Goal: Complete application form

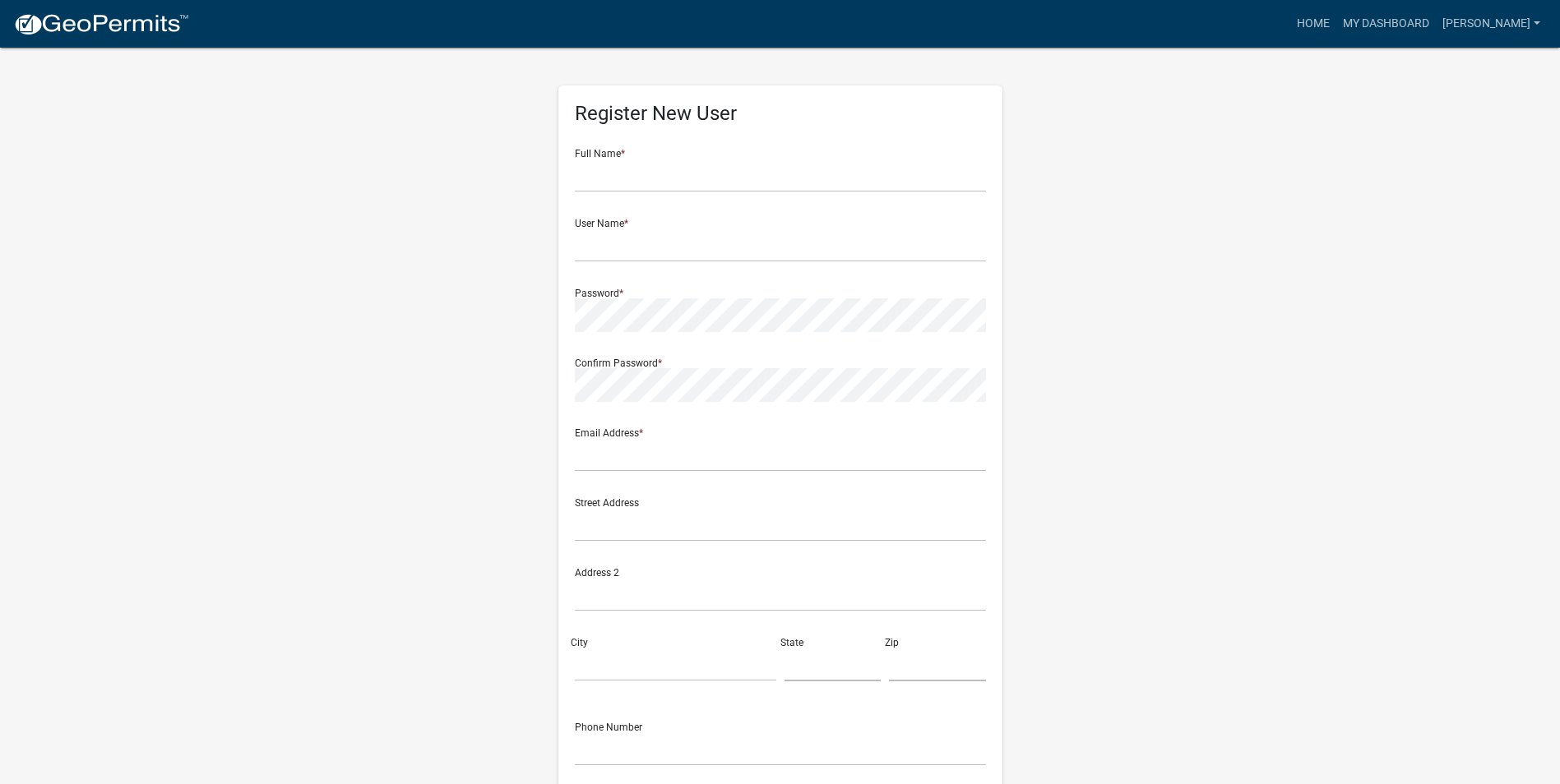
scroll to position [141, 0]
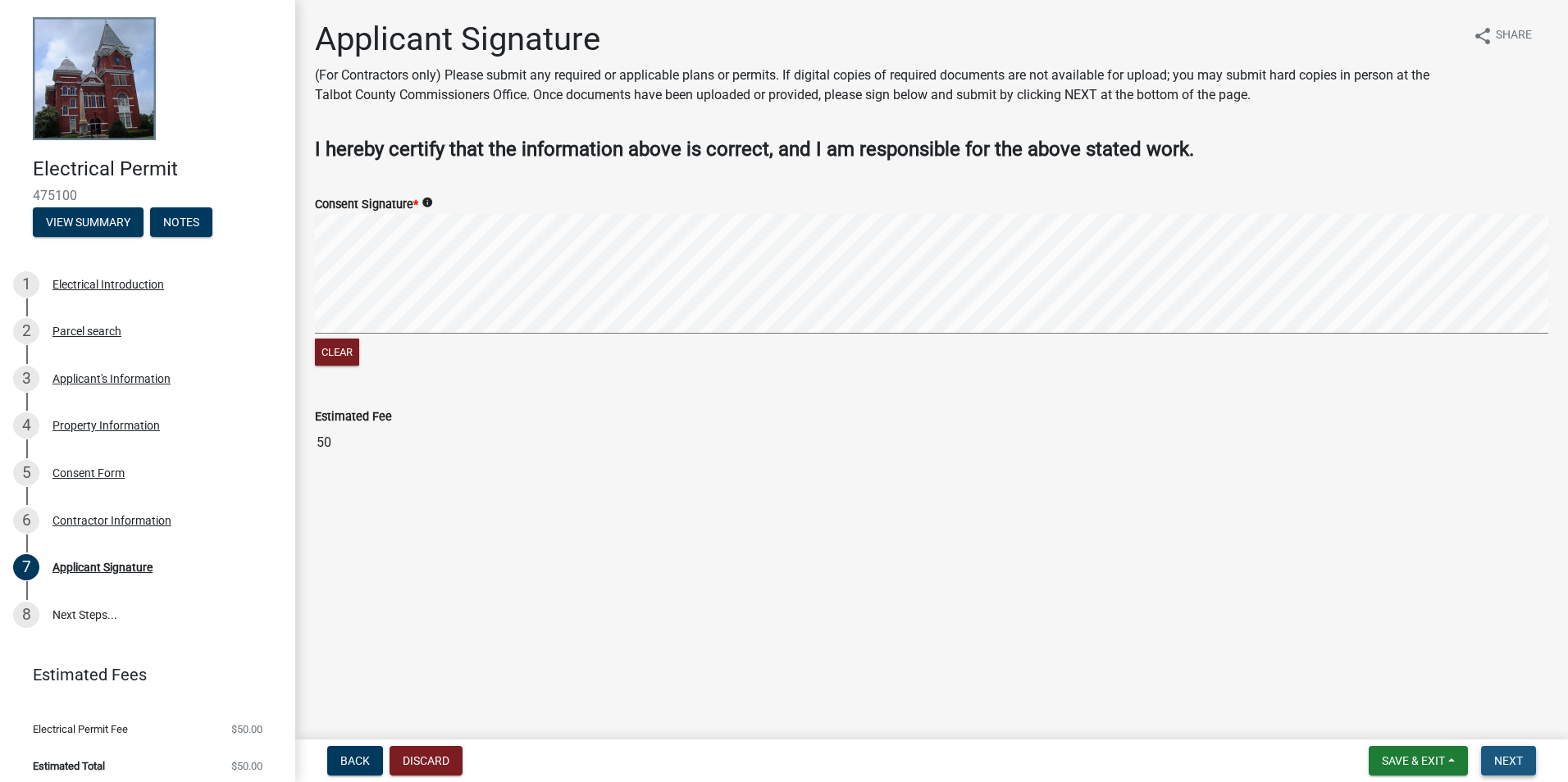
click at [1507, 759] on span "Next" at bounding box center [1509, 761] width 29 height 13
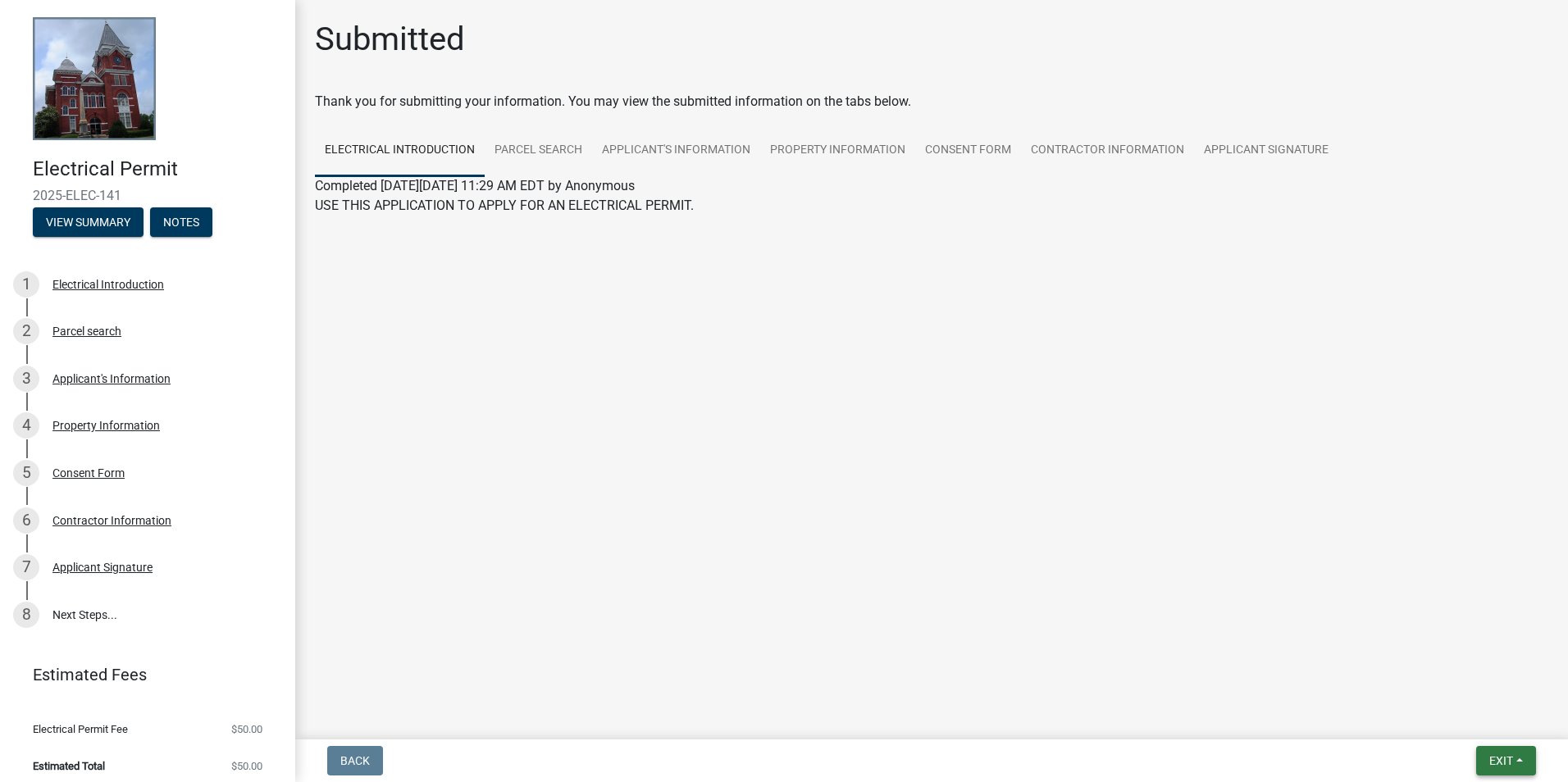
click at [1490, 773] on button "Exit" at bounding box center [1506, 760] width 60 height 29
click at [1447, 718] on button "Save & Exit" at bounding box center [1470, 718] width 131 height 39
